Goal: Information Seeking & Learning: Learn about a topic

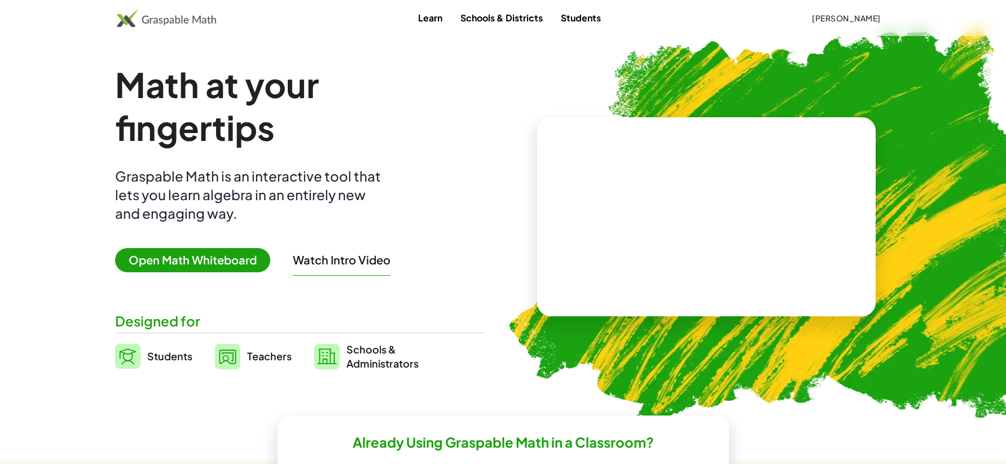
click at [572, 14] on link "Students" at bounding box center [581, 17] width 58 height 21
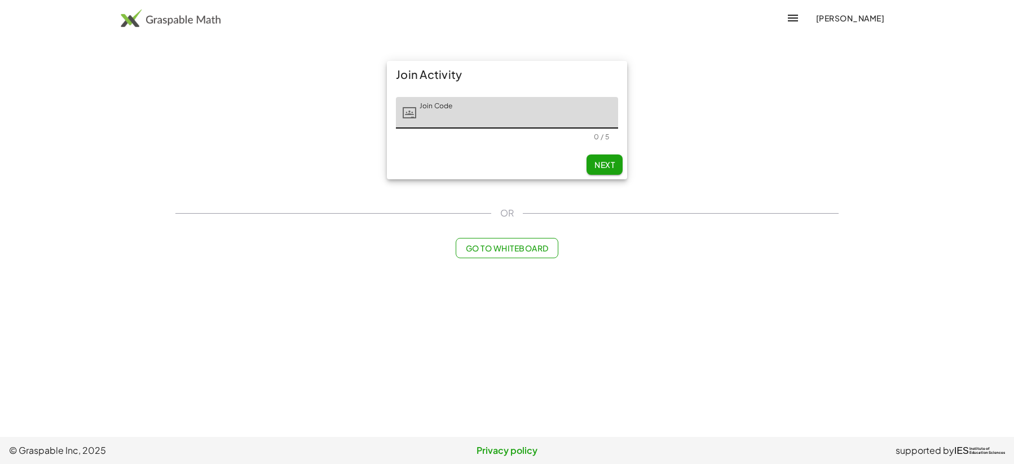
click at [520, 118] on input "Join Code" at bounding box center [517, 113] width 202 height 32
drag, startPoint x: 520, startPoint y: 118, endPoint x: 354, endPoint y: 173, distance: 174.5
click at [354, 173] on div "Join Activity Join Code Join Code 0 / 5 Next" at bounding box center [507, 120] width 677 height 132
paste input "**********"
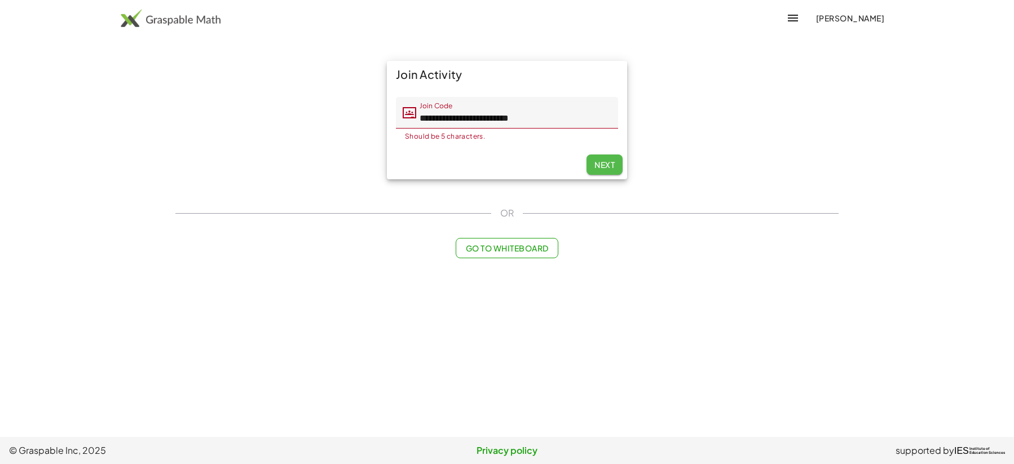
click at [599, 169] on span "Next" at bounding box center [605, 165] width 20 height 10
click at [542, 116] on input "**********" at bounding box center [517, 113] width 202 height 32
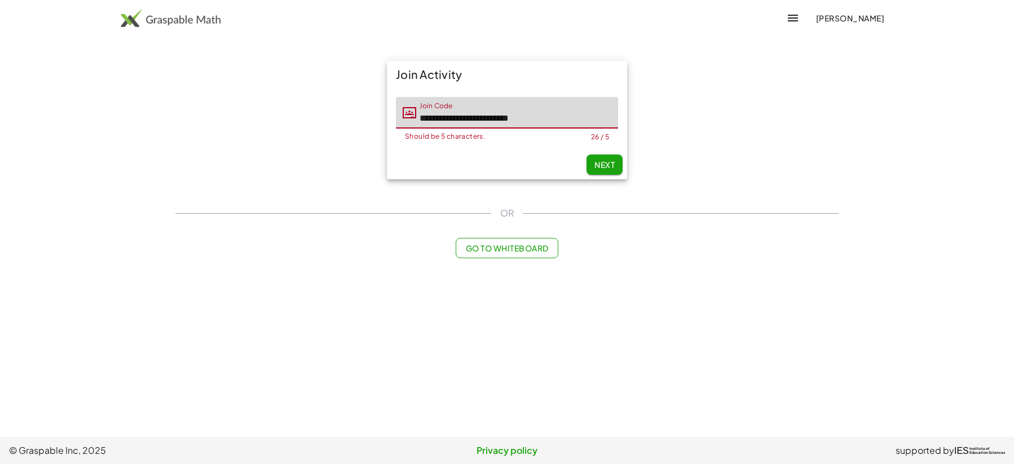
click at [535, 118] on input "**********" at bounding box center [517, 113] width 202 height 32
type input "*****"
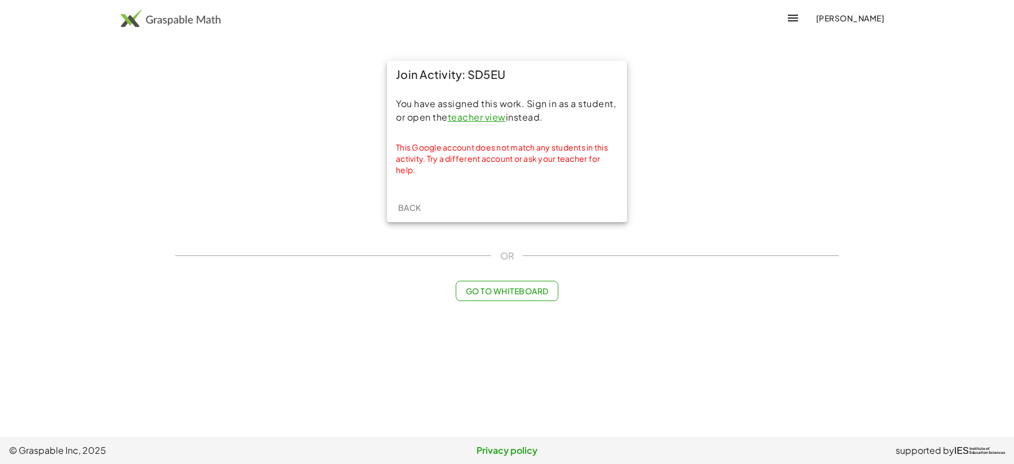
click at [489, 116] on link "teacher view" at bounding box center [477, 117] width 58 height 12
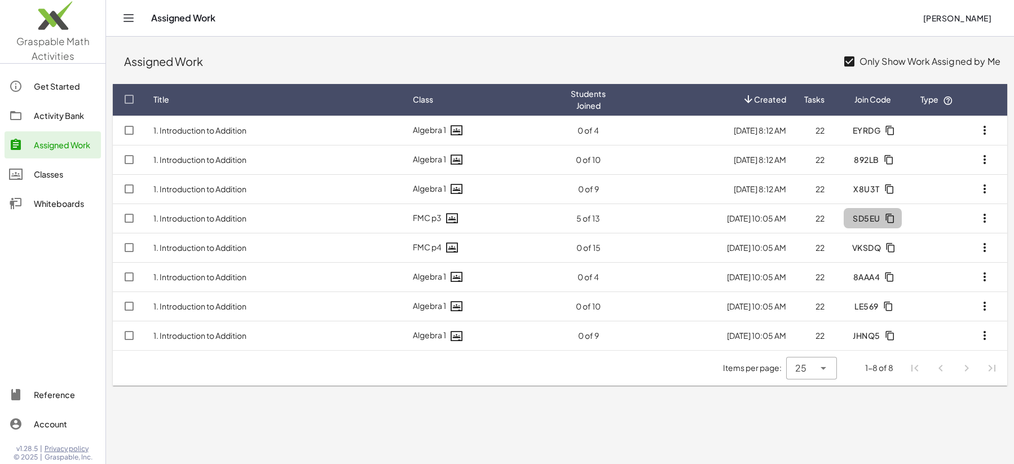
click at [889, 219] on icon "button" at bounding box center [890, 218] width 10 height 10
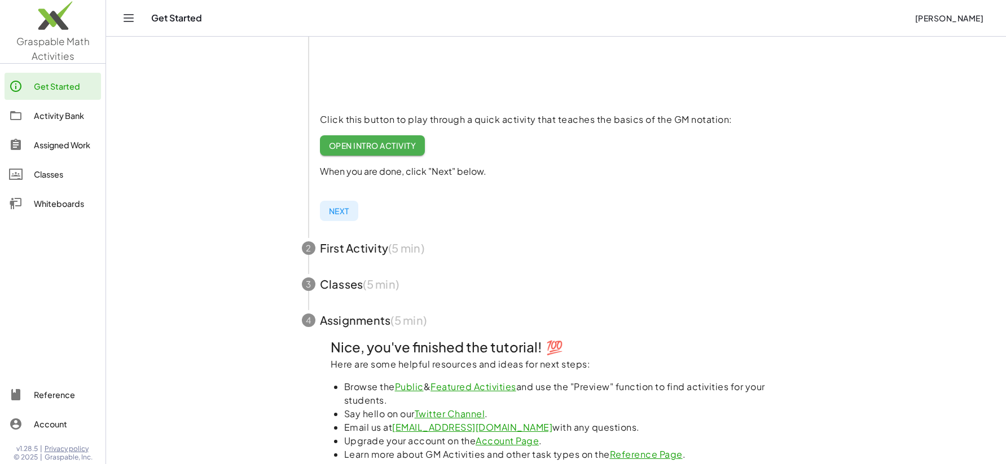
scroll to position [226, 0]
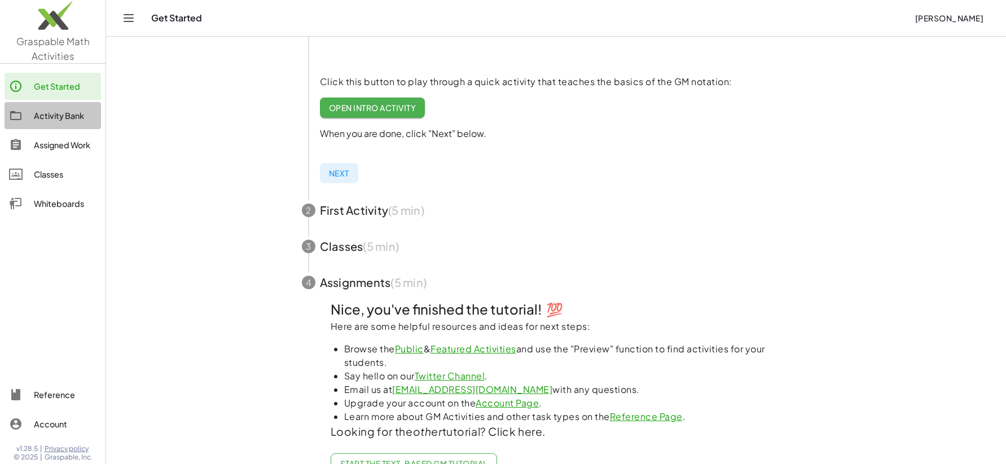
click at [82, 115] on div "Activity Bank" at bounding box center [65, 116] width 63 height 14
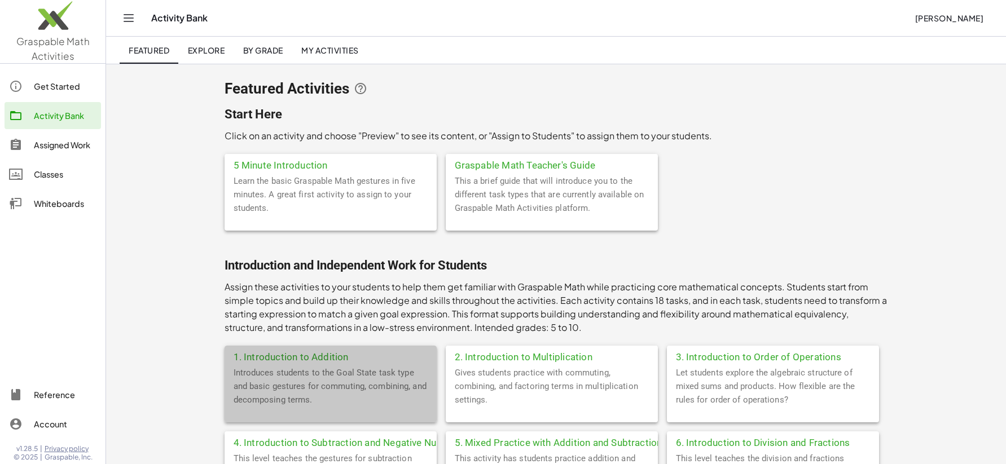
click at [288, 357] on div "1. Introduction to Addition" at bounding box center [331, 356] width 212 height 20
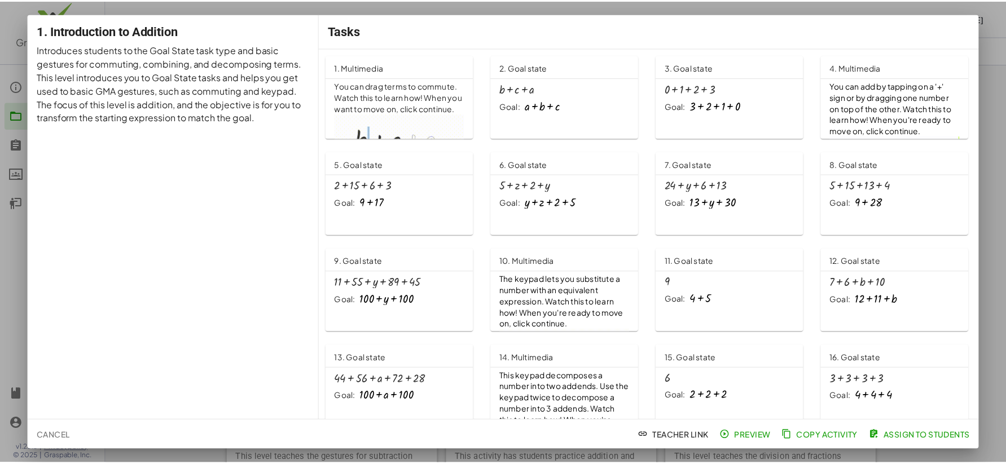
scroll to position [188, 0]
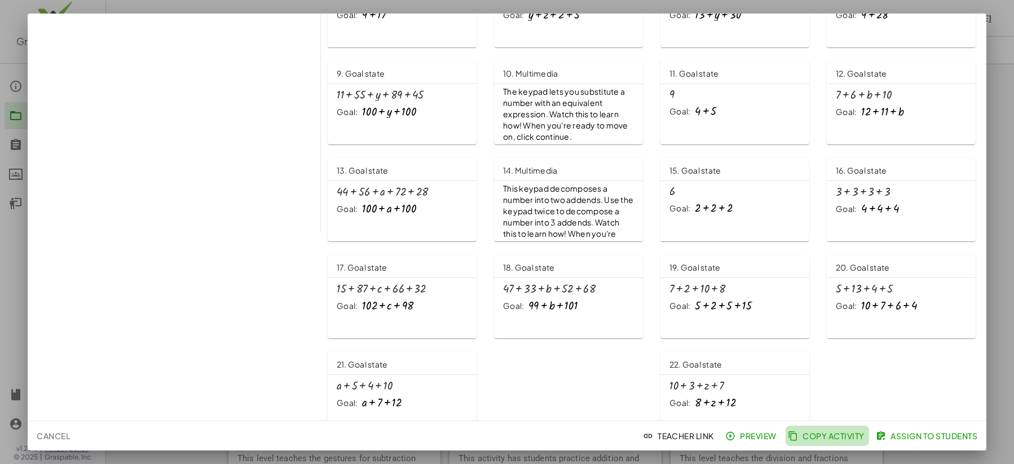
click at [838, 437] on span "Copy Activity" at bounding box center [827, 436] width 74 height 10
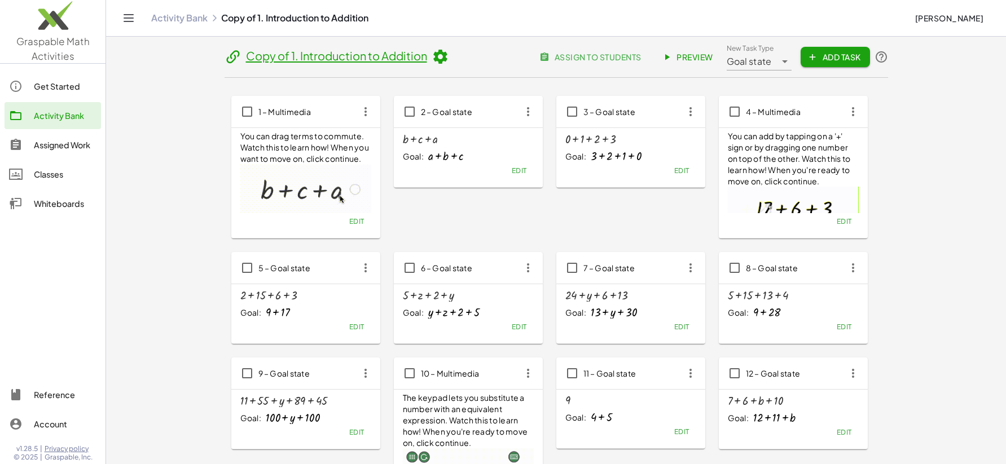
click at [282, 124] on div "1 – Multimedia" at bounding box center [305, 112] width 149 height 32
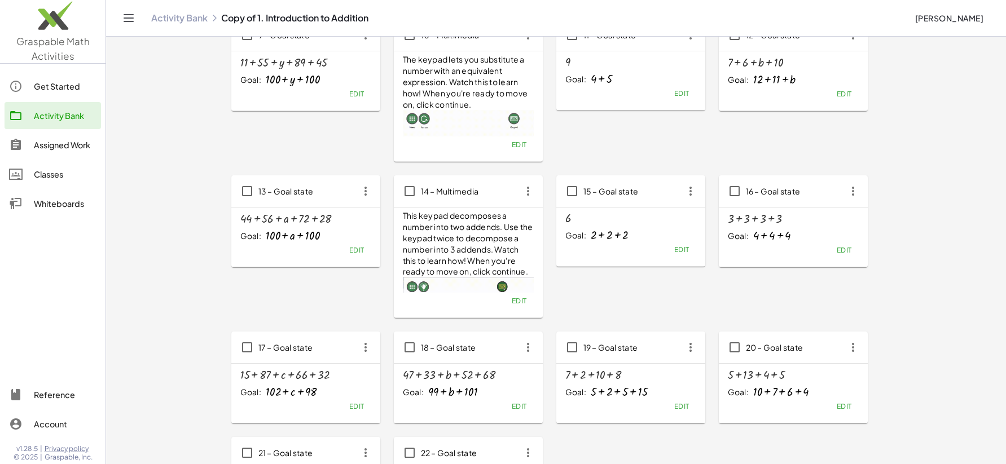
scroll to position [301, 0]
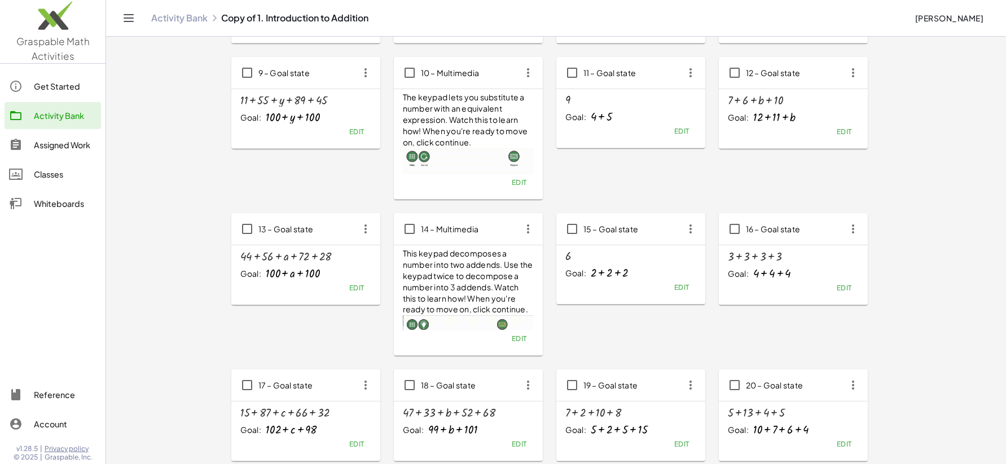
click at [72, 115] on div "Activity Bank" at bounding box center [65, 116] width 63 height 14
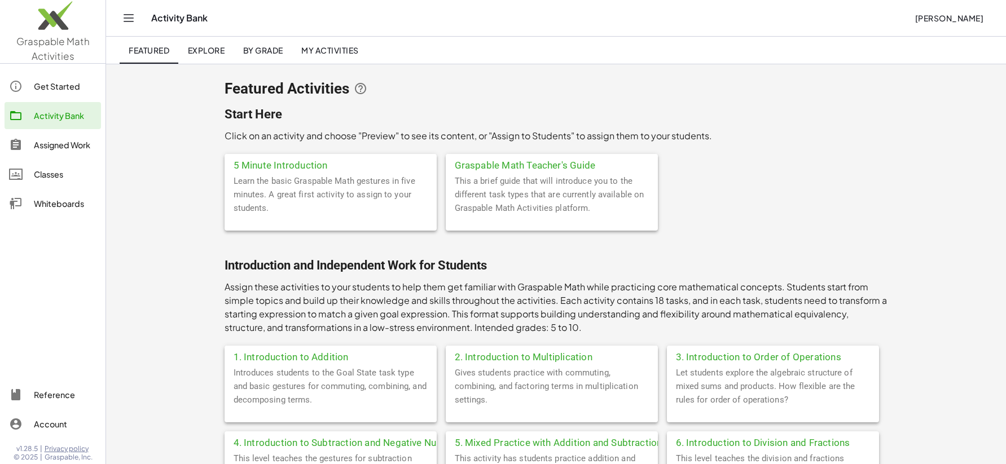
scroll to position [75, 0]
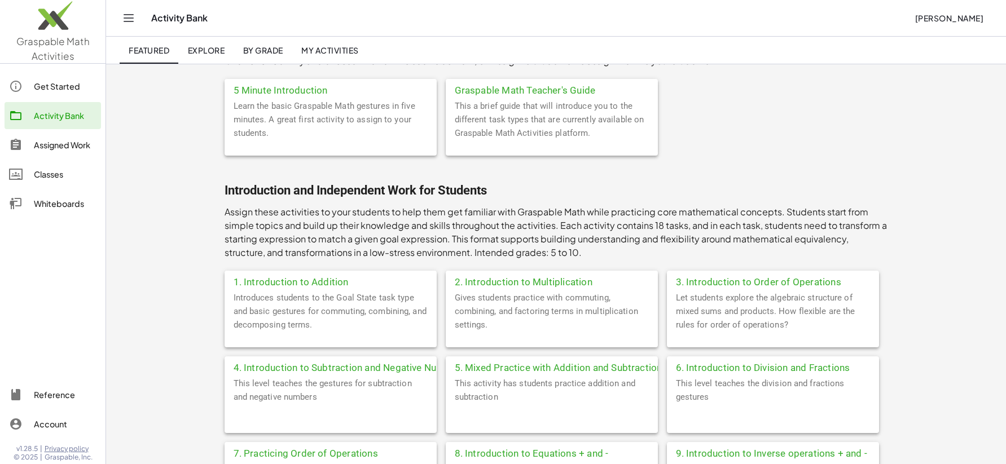
click at [297, 283] on div "1. Introduction to Addition" at bounding box center [331, 281] width 212 height 20
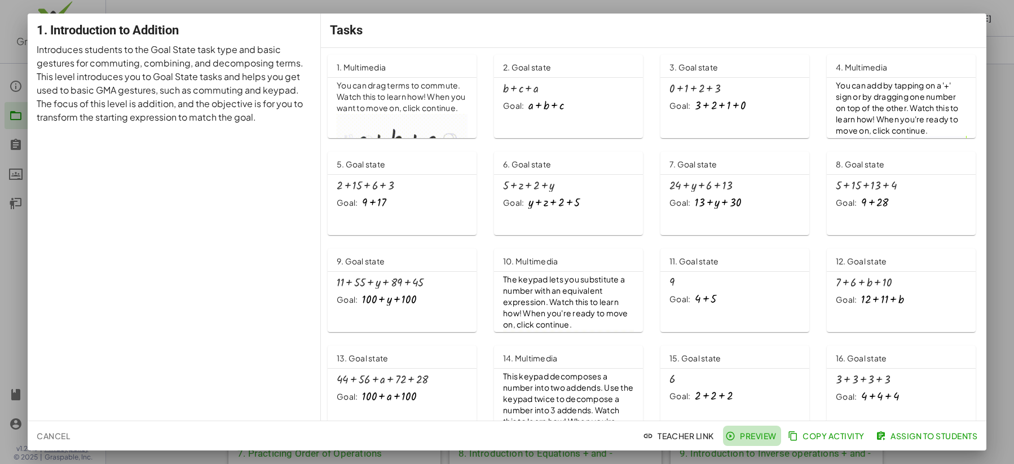
click at [762, 433] on span "Preview" at bounding box center [752, 436] width 49 height 10
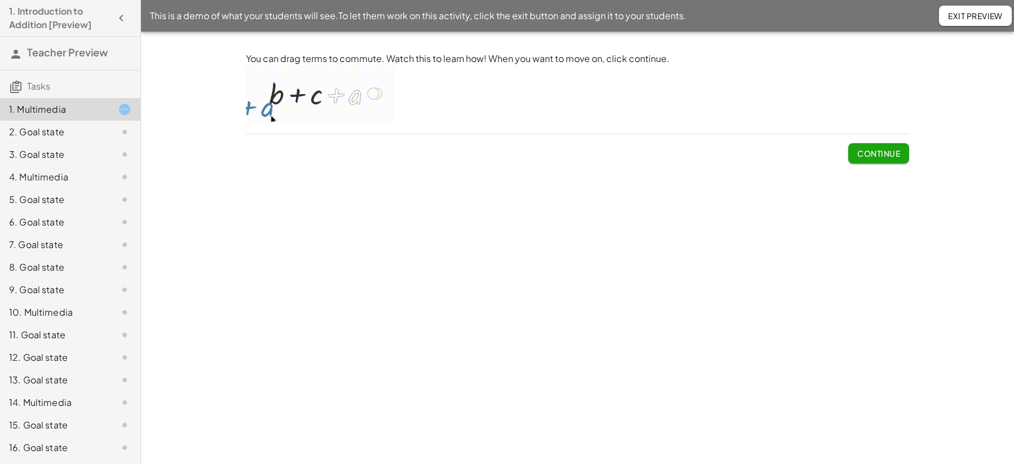
drag, startPoint x: 762, startPoint y: 434, endPoint x: 479, endPoint y: 473, distance: 285.3
drag, startPoint x: 479, startPoint y: 473, endPoint x: 256, endPoint y: 222, distance: 335.7
click at [256, 222] on div "You can drag terms to commute. Watch this to learn how! When you want to move o…" at bounding box center [577, 248] width 873 height 433
click at [47, 265] on div "8. Goal state" at bounding box center [54, 268] width 91 height 14
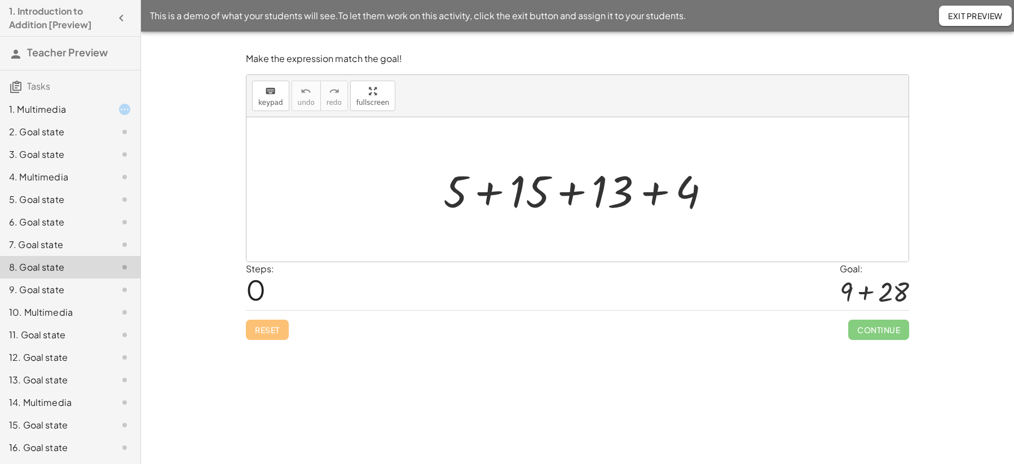
click at [564, 190] on div at bounding box center [582, 190] width 288 height 58
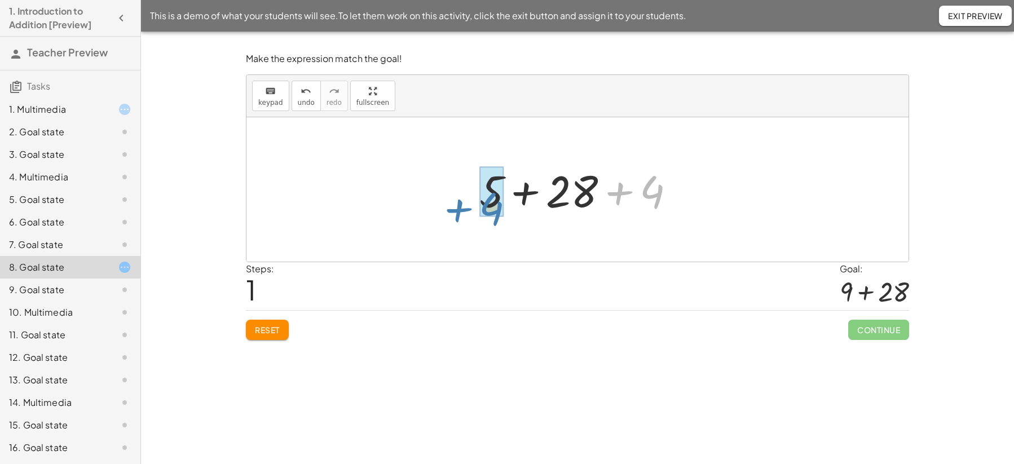
drag, startPoint x: 654, startPoint y: 187, endPoint x: 491, endPoint y: 201, distance: 163.2
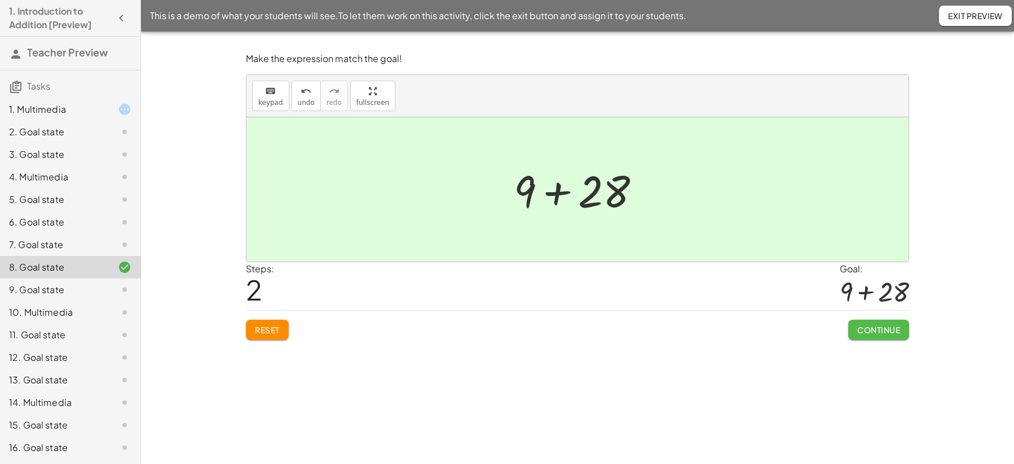
click at [878, 324] on button "Continue" at bounding box center [879, 330] width 61 height 20
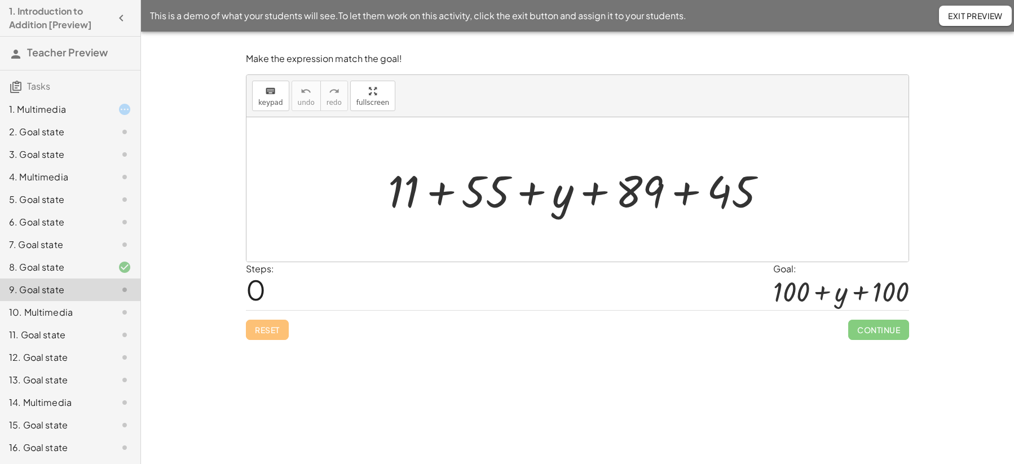
drag, startPoint x: 878, startPoint y: 324, endPoint x: 619, endPoint y: 333, distance: 259.7
click at [619, 333] on div "Reset Continue" at bounding box center [578, 325] width 664 height 30
drag, startPoint x: 416, startPoint y: 196, endPoint x: 665, endPoint y: 181, distance: 248.7
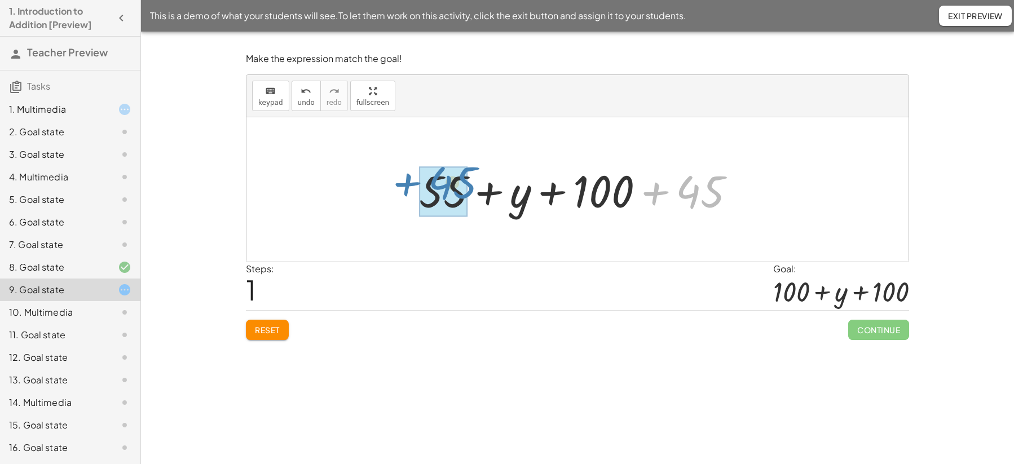
drag, startPoint x: 719, startPoint y: 189, endPoint x: 469, endPoint y: 181, distance: 250.1
click at [469, 181] on div at bounding box center [582, 190] width 337 height 58
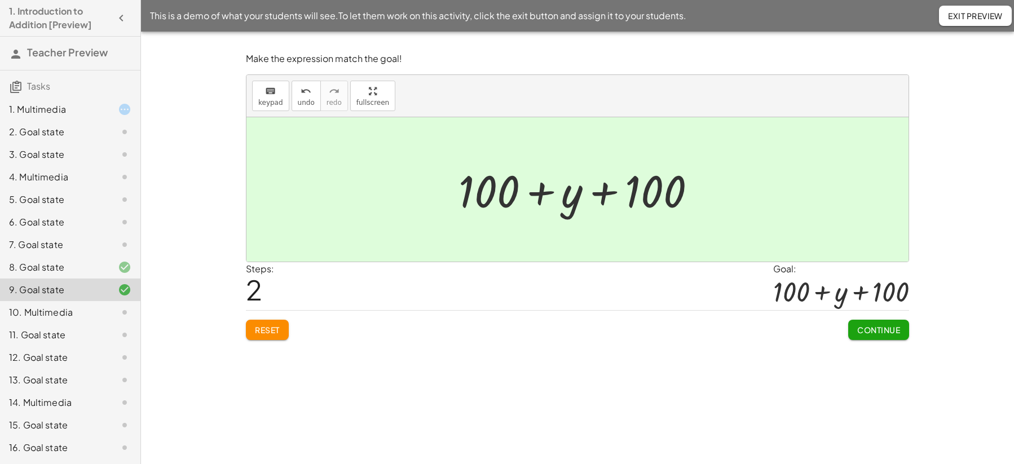
drag, startPoint x: 469, startPoint y: 181, endPoint x: 461, endPoint y: 182, distance: 8.5
drag, startPoint x: 461, startPoint y: 182, endPoint x: 390, endPoint y: 258, distance: 104.2
click at [390, 258] on div at bounding box center [578, 189] width 662 height 144
